Goal: Understand process/instructions: Learn how to perform a task or action

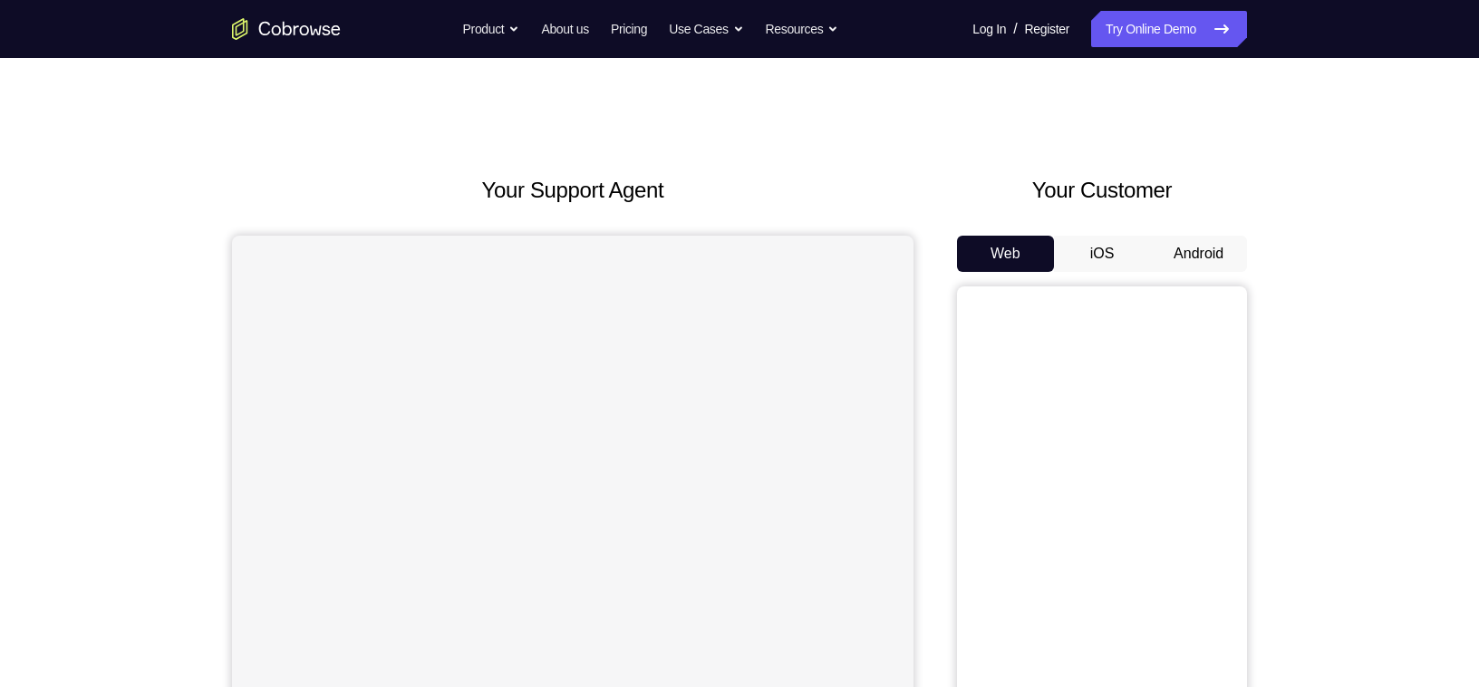
click at [1189, 247] on button "Android" at bounding box center [1198, 254] width 97 height 36
click at [1336, 436] on div "Your Support Agent Your Customer Web iOS Android Next Steps We’d be happy to gi…" at bounding box center [739, 655] width 1479 height 1195
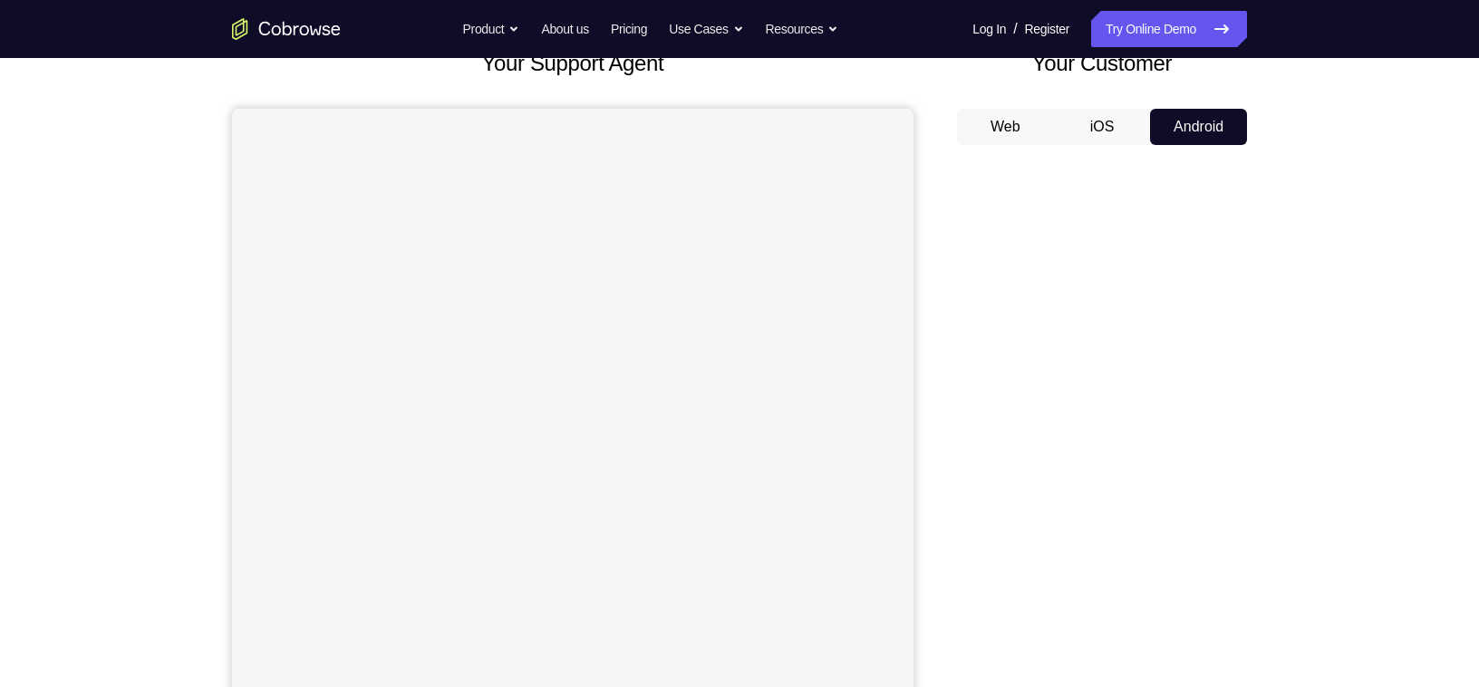
scroll to position [140, 0]
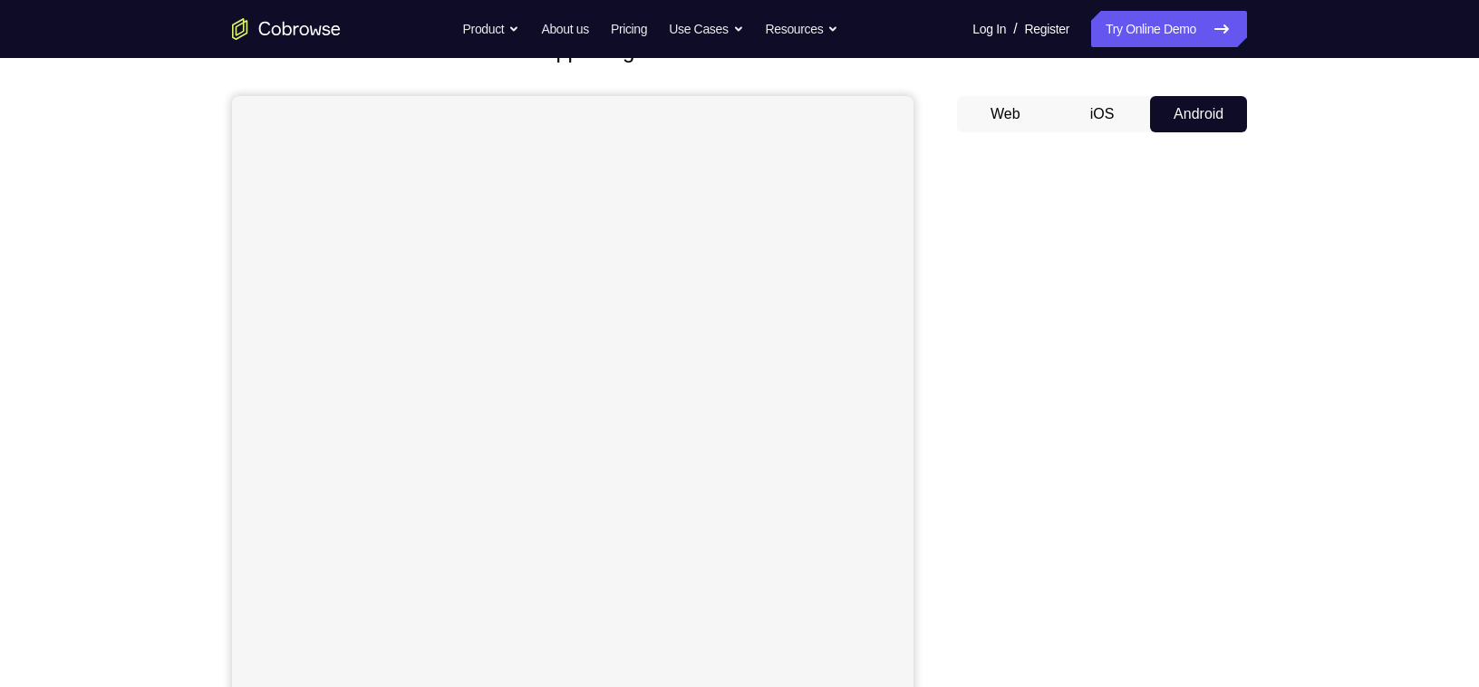
click at [1115, 131] on button "iOS" at bounding box center [1102, 114] width 97 height 36
click at [1097, 118] on button "iOS" at bounding box center [1102, 114] width 97 height 36
click at [1198, 111] on button "Android" at bounding box center [1198, 114] width 97 height 36
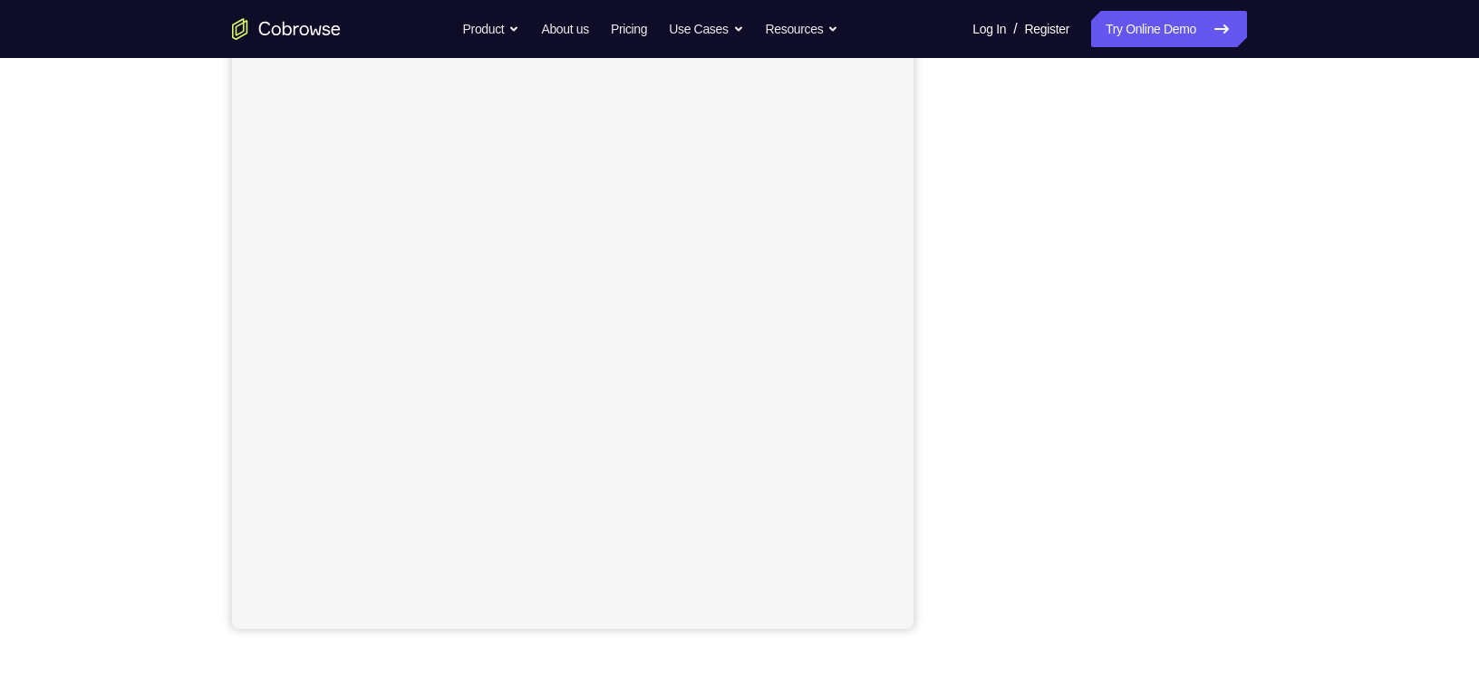
scroll to position [216, 0]
click at [1311, 422] on div "Your Support Agent Your Customer Web iOS Android Next Steps We’d be happy to gi…" at bounding box center [739, 439] width 1160 height 1195
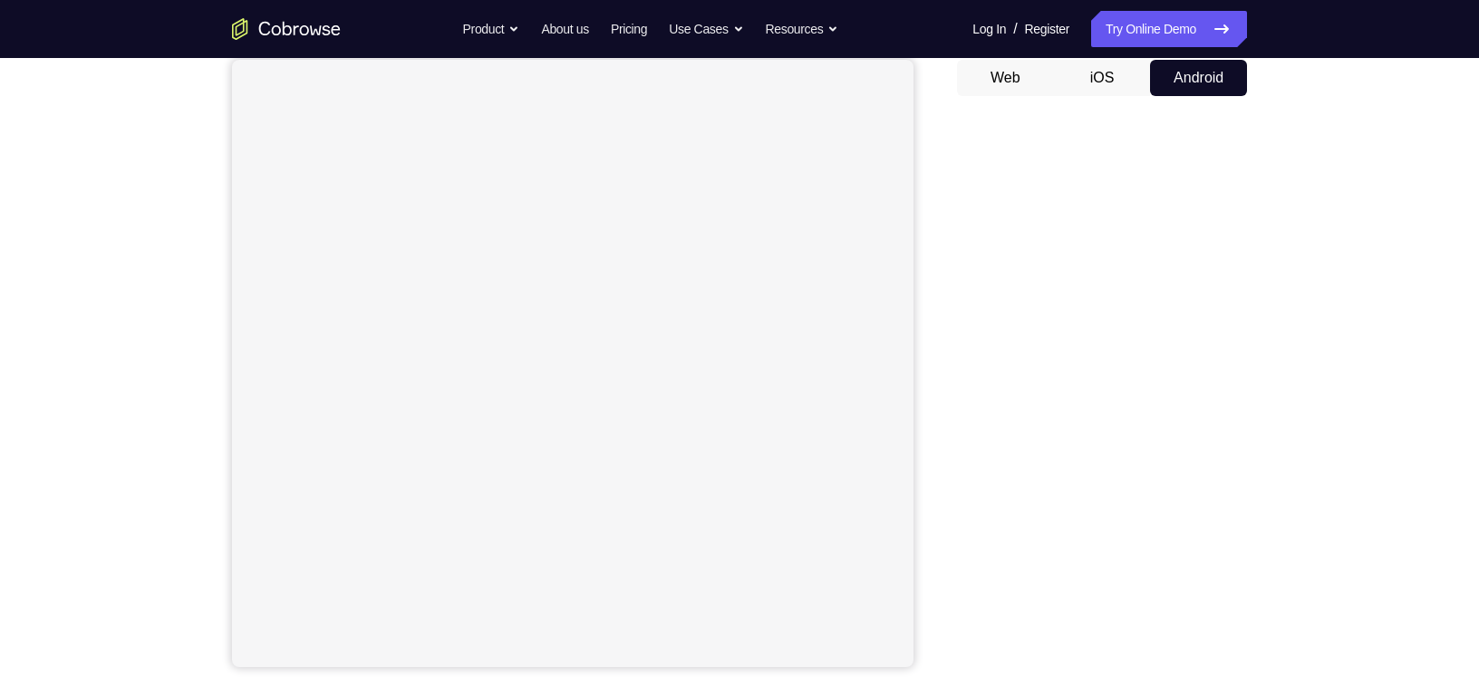
scroll to position [175, 0]
click at [1294, 169] on div "Your Support Agent Your Customer Web iOS Android Next Steps We’d be happy to gi…" at bounding box center [739, 480] width 1160 height 1195
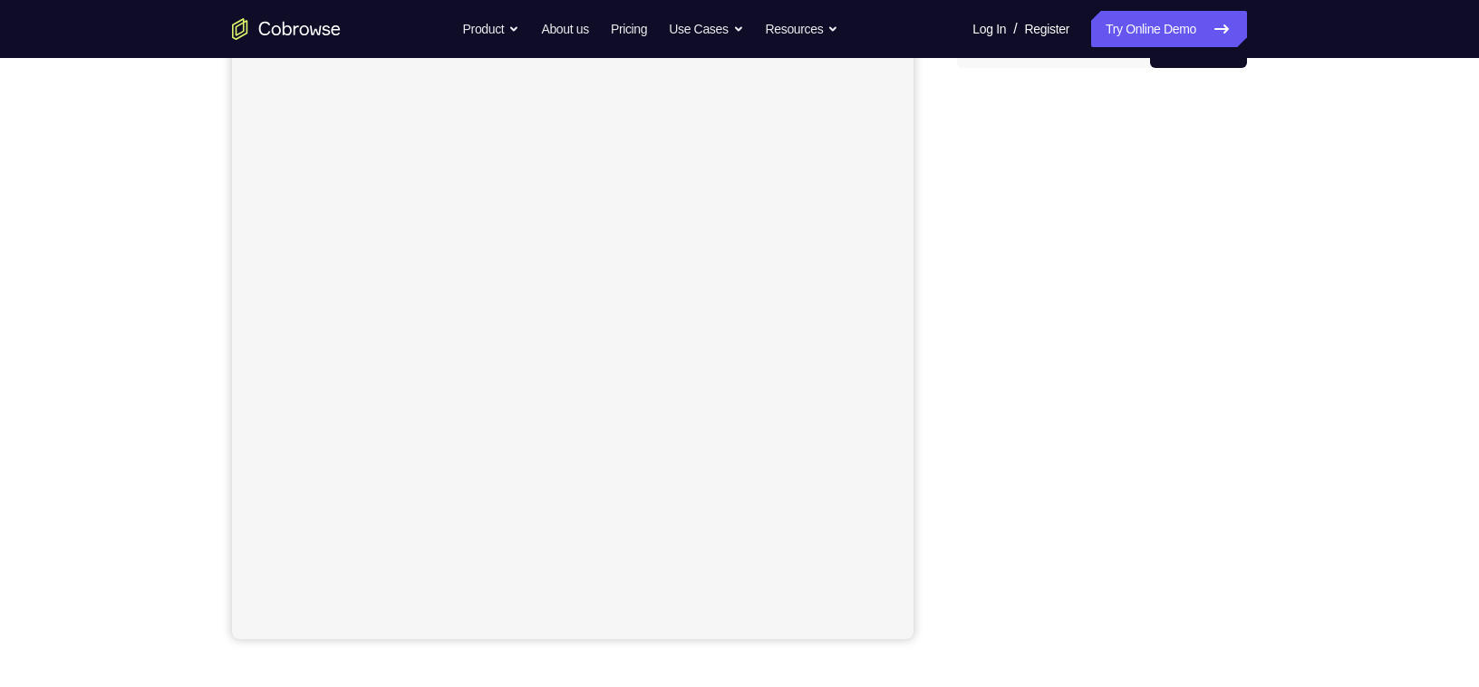
scroll to position [207, 0]
